Goal: Information Seeking & Learning: Learn about a topic

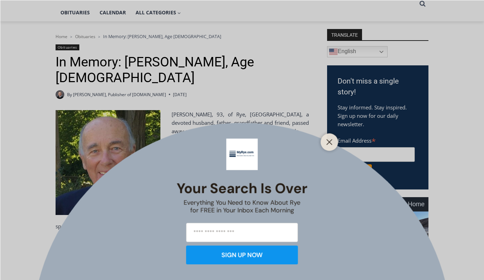
scroll to position [175, 0]
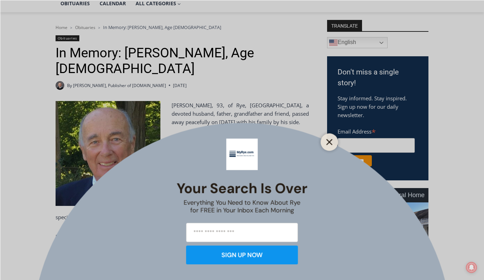
click at [326, 138] on button "Close" at bounding box center [329, 142] width 10 height 10
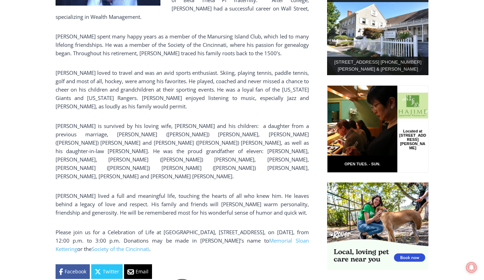
scroll to position [384, 0]
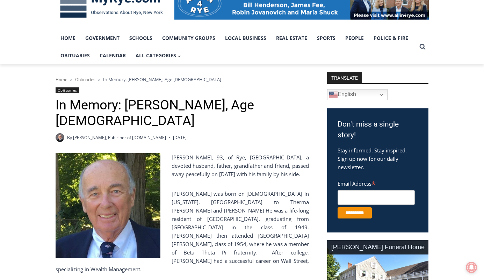
scroll to position [140, 0]
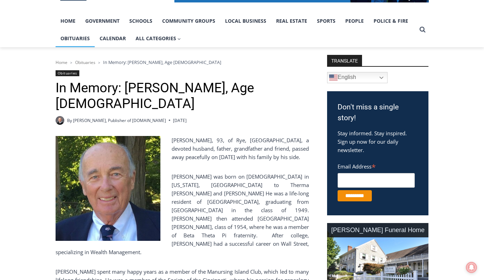
click at [76, 37] on link "Obituaries" at bounding box center [75, 38] width 39 height 17
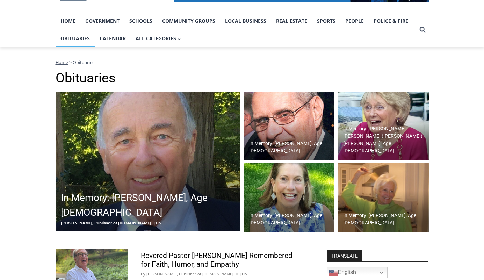
click at [297, 91] on img at bounding box center [289, 125] width 91 height 68
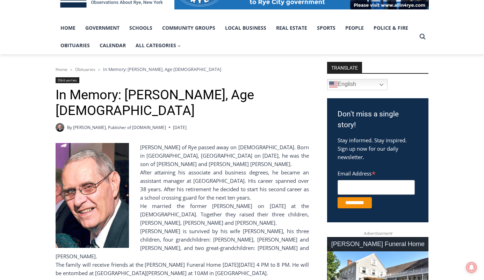
scroll to position [128, 0]
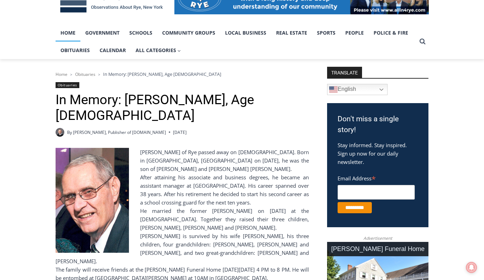
click at [66, 29] on link "Home" at bounding box center [68, 32] width 25 height 17
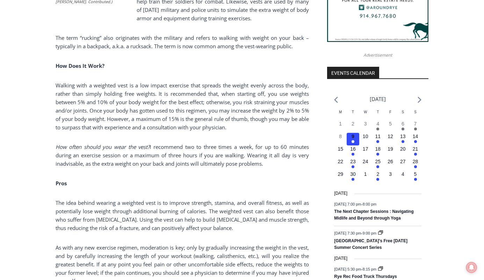
scroll to position [719, 0]
